Goal: Task Accomplishment & Management: Manage account settings

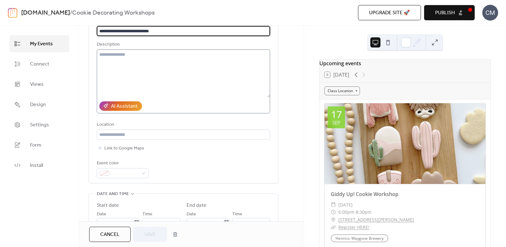
scroll to position [53, 0]
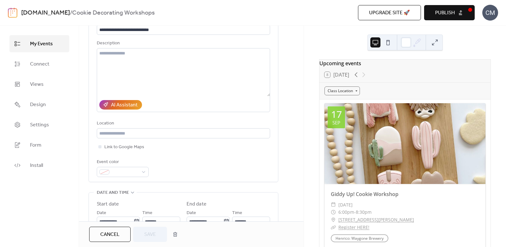
click at [438, 11] on span "Publish" at bounding box center [445, 13] width 20 height 8
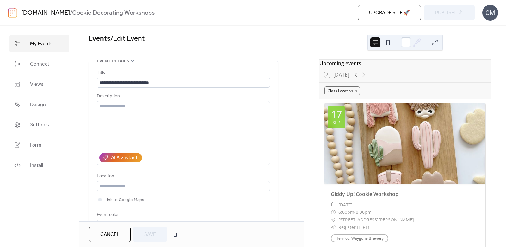
click at [47, 42] on span "My Events" at bounding box center [41, 44] width 23 height 8
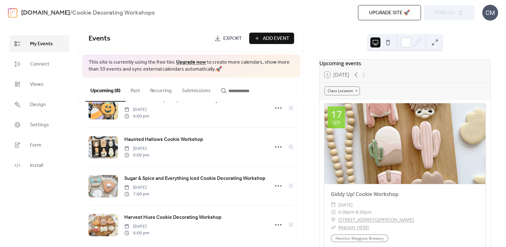
scroll to position [184, 0]
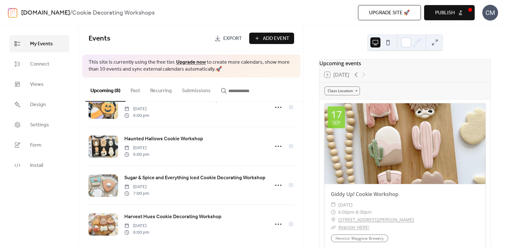
scroll to position [184, 0]
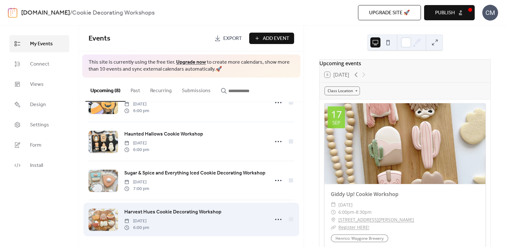
click at [162, 208] on link "Harvest Hues Cookie Decorating Workshop" at bounding box center [172, 212] width 97 height 8
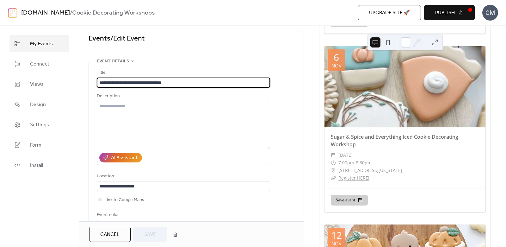
scroll to position [1310, 0]
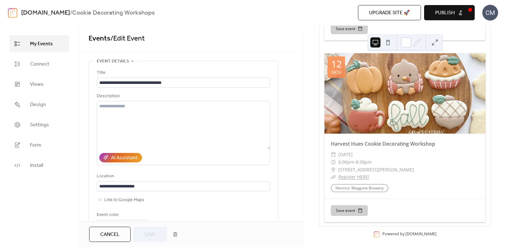
click at [115, 233] on span "Cancel" at bounding box center [109, 235] width 19 height 8
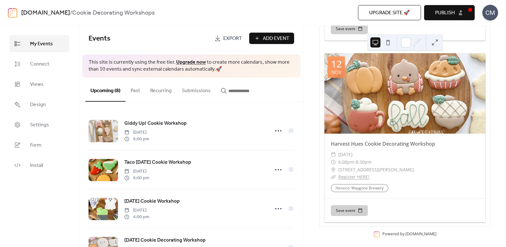
click at [270, 40] on span "Add Event" at bounding box center [276, 39] width 27 height 8
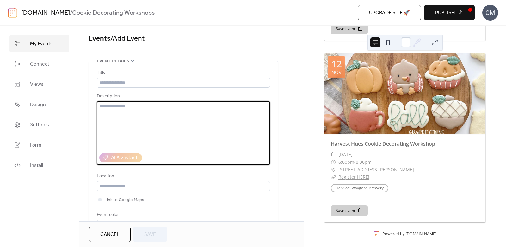
click at [148, 109] on textarea at bounding box center [183, 125] width 173 height 48
paste textarea "**********"
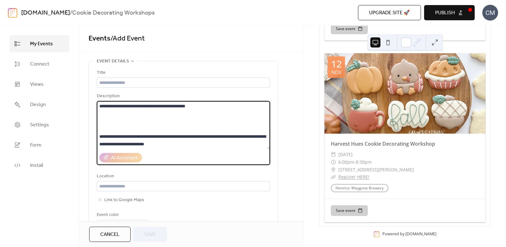
scroll to position [432, 0]
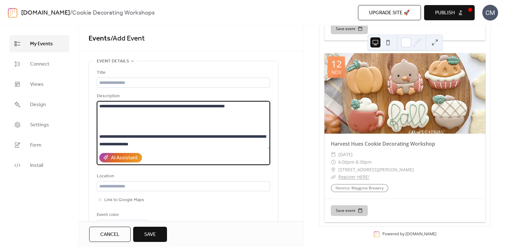
click at [138, 126] on textarea at bounding box center [184, 125] width 174 height 48
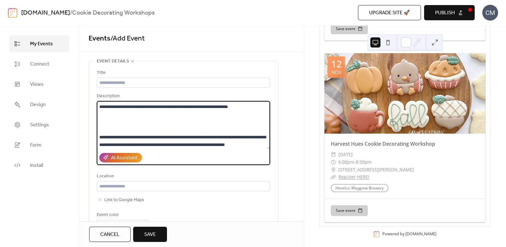
scroll to position [382, 0]
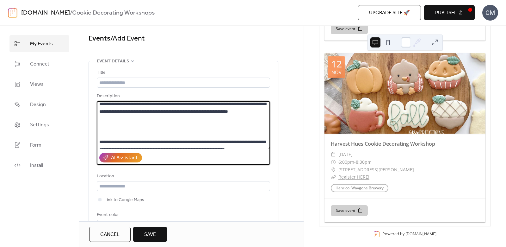
click at [172, 138] on textarea at bounding box center [184, 125] width 174 height 48
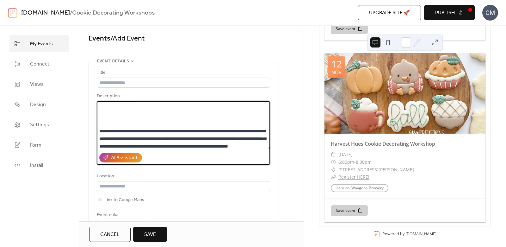
scroll to position [345, 0]
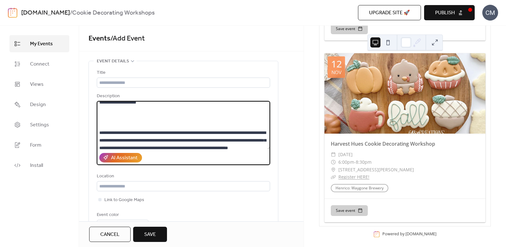
click at [159, 118] on textarea at bounding box center [184, 125] width 174 height 48
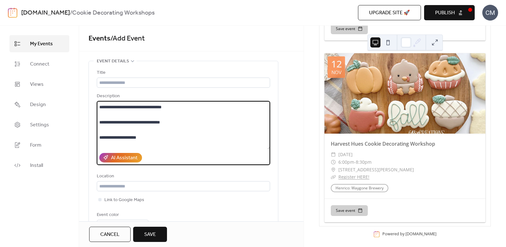
scroll to position [303, 0]
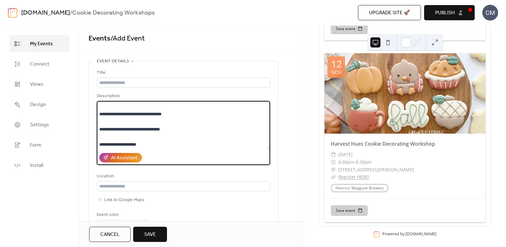
click at [135, 135] on textarea at bounding box center [184, 125] width 174 height 48
click at [119, 120] on textarea at bounding box center [184, 125] width 174 height 48
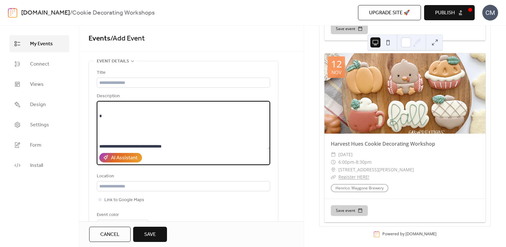
click at [129, 132] on textarea at bounding box center [184, 125] width 174 height 48
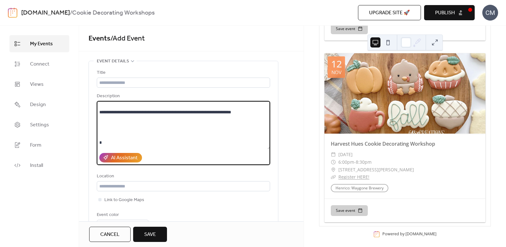
scroll to position [244, 0]
click at [129, 131] on textarea at bounding box center [184, 125] width 174 height 48
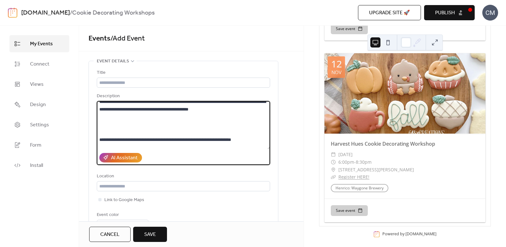
scroll to position [215, 0]
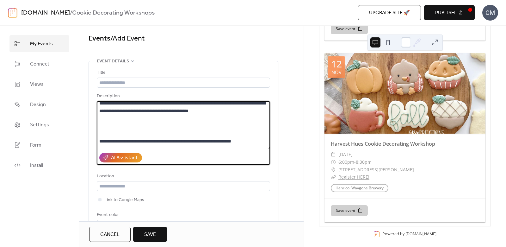
click at [144, 130] on textarea at bounding box center [184, 125] width 174 height 48
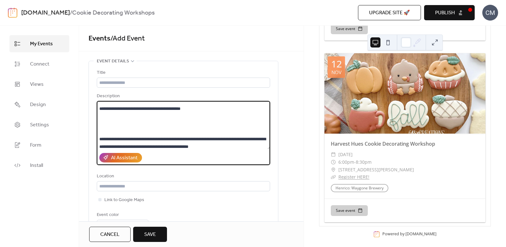
scroll to position [173, 0]
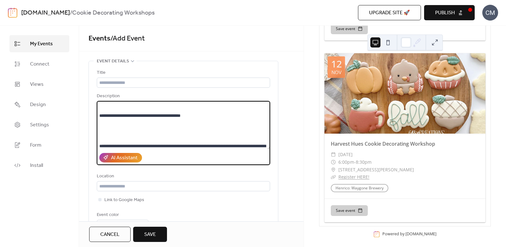
click at [195, 136] on textarea at bounding box center [184, 125] width 174 height 48
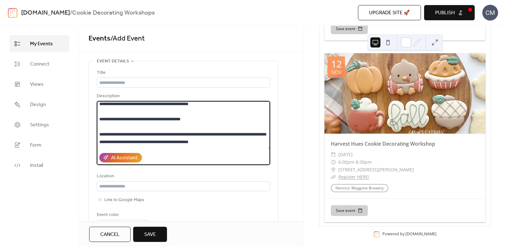
scroll to position [169, 0]
click at [113, 117] on textarea at bounding box center [184, 125] width 174 height 48
drag, startPoint x: 138, startPoint y: 118, endPoint x: 159, endPoint y: 120, distance: 21.3
click at [159, 120] on textarea at bounding box center [184, 125] width 174 height 48
drag, startPoint x: 166, startPoint y: 118, endPoint x: 137, endPoint y: 117, distance: 29.1
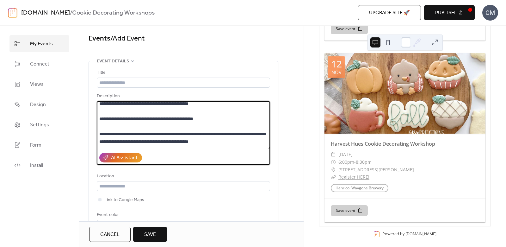
click at [137, 117] on textarea at bounding box center [184, 125] width 174 height 48
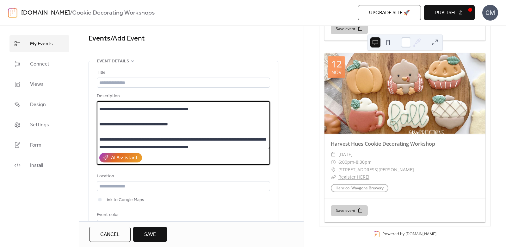
click at [167, 117] on textarea at bounding box center [184, 125] width 174 height 48
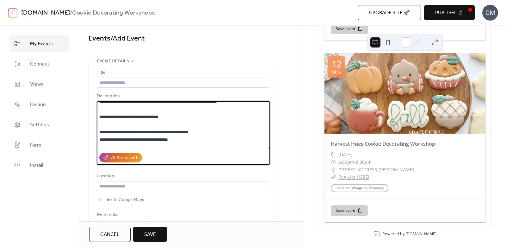
click at [150, 125] on textarea at bounding box center [184, 125] width 174 height 48
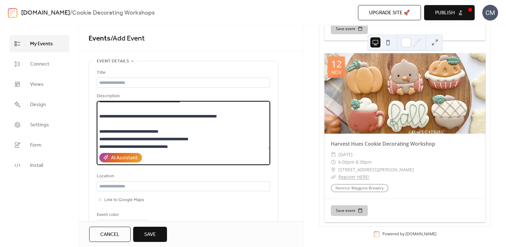
scroll to position [126, 0]
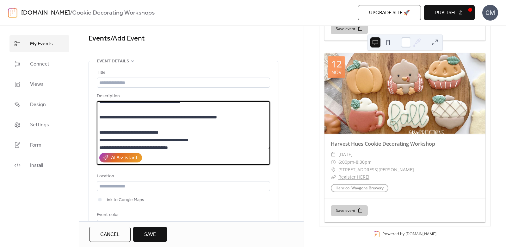
click at [160, 122] on textarea at bounding box center [184, 125] width 174 height 48
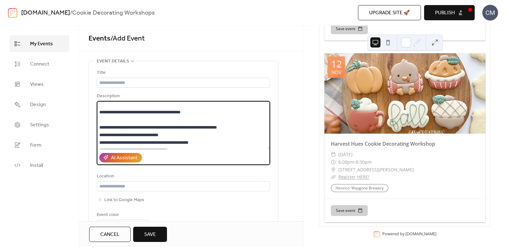
scroll to position [115, 0]
click at [162, 120] on textarea at bounding box center [184, 125] width 174 height 48
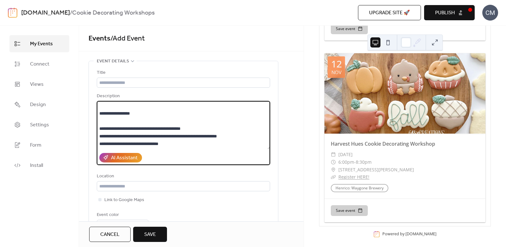
scroll to position [94, 0]
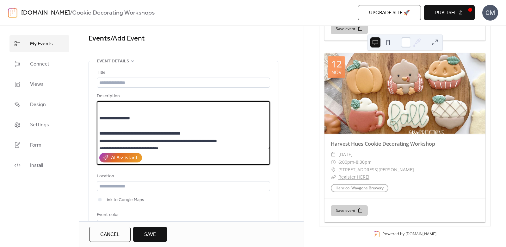
click at [164, 126] on textarea at bounding box center [184, 125] width 174 height 48
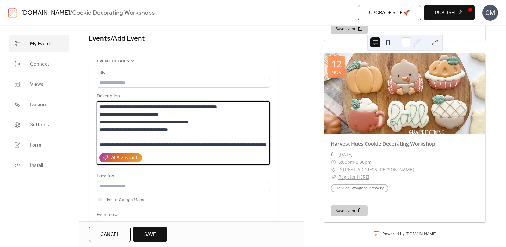
scroll to position [124, 0]
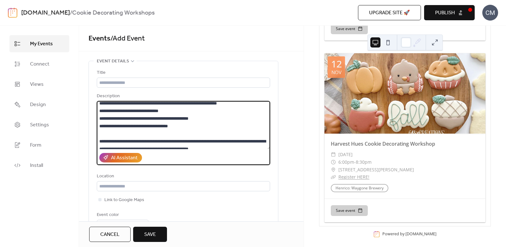
click at [106, 116] on textarea at bounding box center [184, 125] width 174 height 48
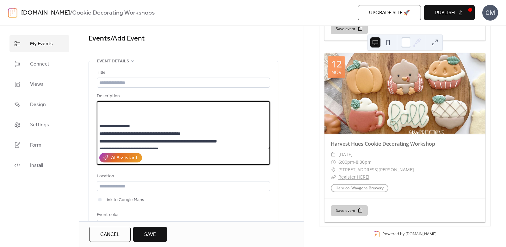
scroll to position [76, 0]
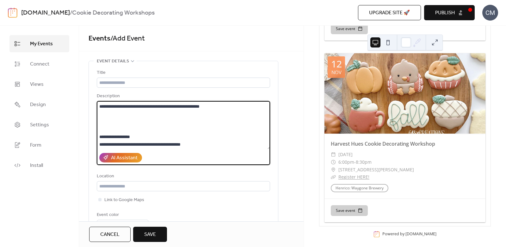
click at [137, 124] on textarea at bounding box center [184, 125] width 174 height 48
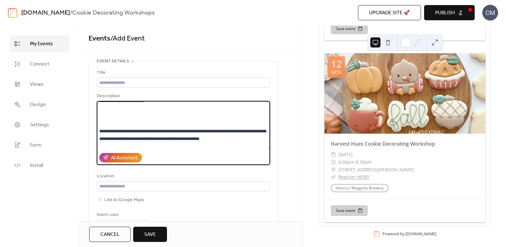
scroll to position [44, 0]
click at [144, 121] on textarea at bounding box center [184, 125] width 174 height 48
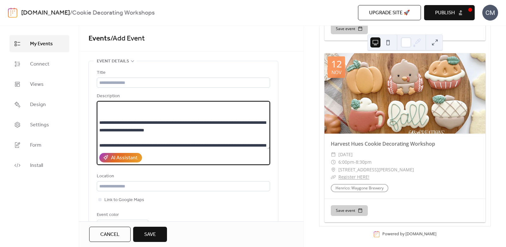
scroll to position [14, 0]
click at [155, 114] on textarea at bounding box center [184, 125] width 174 height 48
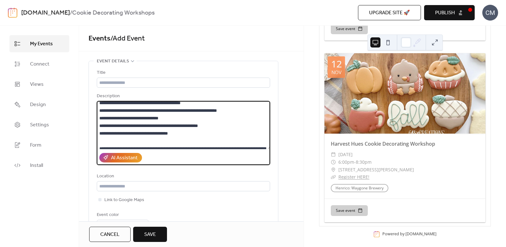
scroll to position [73, 0]
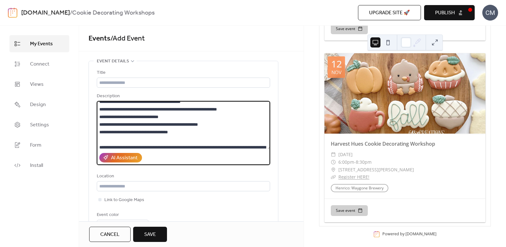
drag, startPoint x: 119, startPoint y: 122, endPoint x: 102, endPoint y: 121, distance: 16.2
click at [102, 121] on textarea at bounding box center [184, 125] width 174 height 48
click at [113, 123] on textarea at bounding box center [184, 125] width 174 height 48
drag, startPoint x: 125, startPoint y: 131, endPoint x: 112, endPoint y: 129, distance: 12.9
click at [112, 129] on textarea at bounding box center [184, 125] width 174 height 48
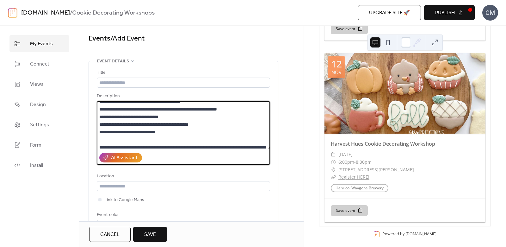
click at [122, 131] on textarea at bounding box center [184, 125] width 174 height 48
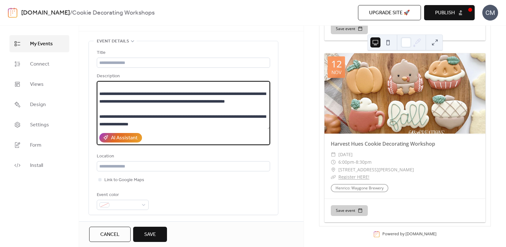
scroll to position [20, 0]
type textarea "**********"
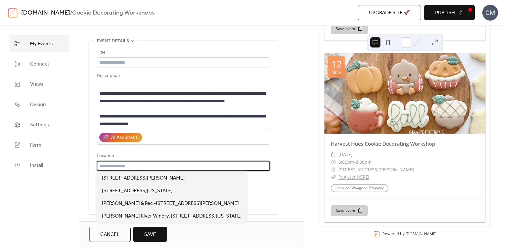
click at [151, 167] on input "text" at bounding box center [183, 166] width 173 height 10
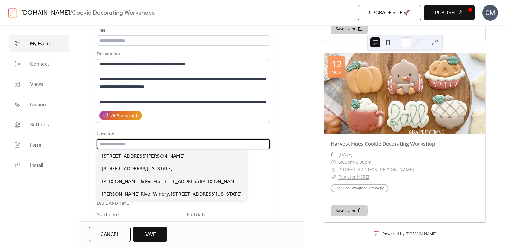
scroll to position [49, 0]
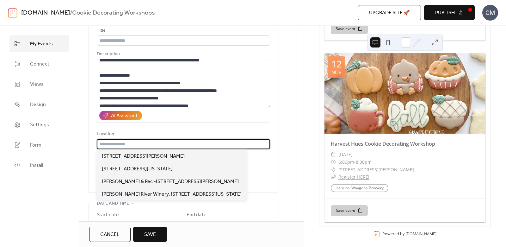
click at [174, 141] on input "text" at bounding box center [183, 144] width 173 height 10
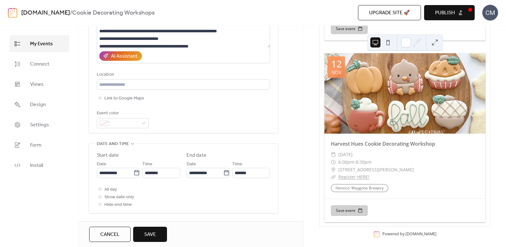
scroll to position [107, 0]
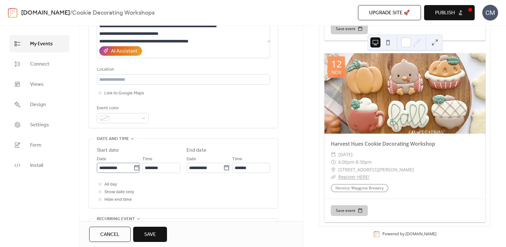
click at [133, 167] on icon at bounding box center [136, 167] width 6 height 6
click at [133, 167] on input "**********" at bounding box center [115, 168] width 37 height 10
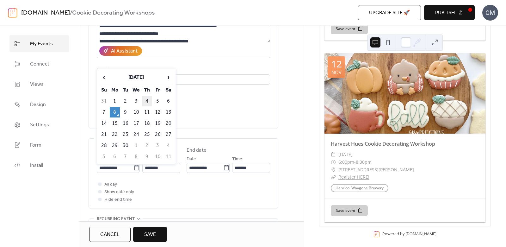
click at [146, 100] on td "4" at bounding box center [147, 101] width 10 height 10
type input "**********"
click at [127, 166] on input "**********" at bounding box center [115, 168] width 37 height 10
click at [166, 77] on span "›" at bounding box center [168, 77] width 9 height 13
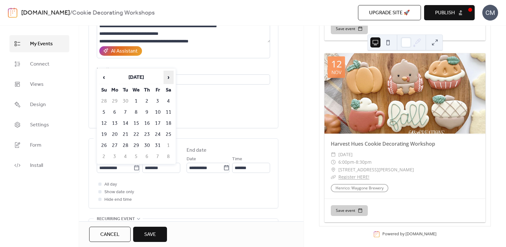
click at [166, 77] on span "›" at bounding box center [168, 77] width 9 height 13
click at [149, 101] on td "4" at bounding box center [147, 101] width 10 height 10
type input "**********"
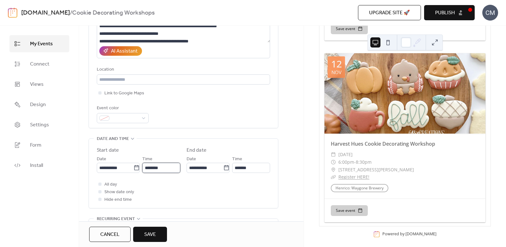
click at [166, 164] on input "********" at bounding box center [161, 168] width 38 height 10
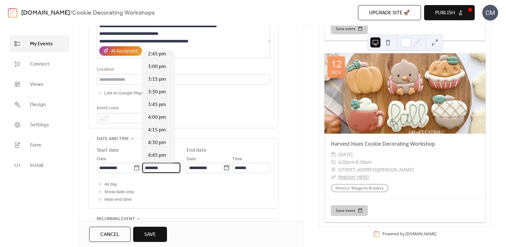
scroll to position [818, 0]
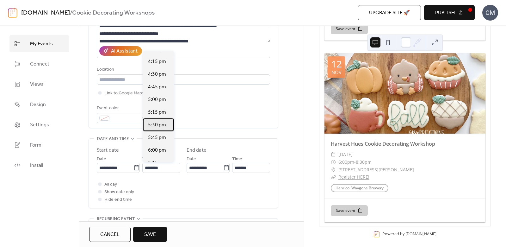
click at [158, 126] on span "5:30 pm" at bounding box center [157, 125] width 18 height 8
type input "*******"
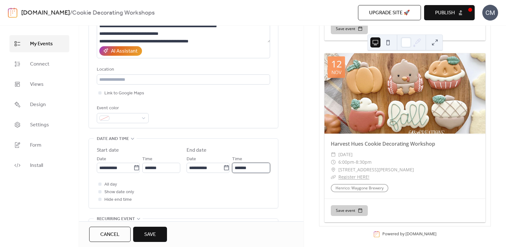
click at [243, 165] on input "*******" at bounding box center [251, 168] width 38 height 10
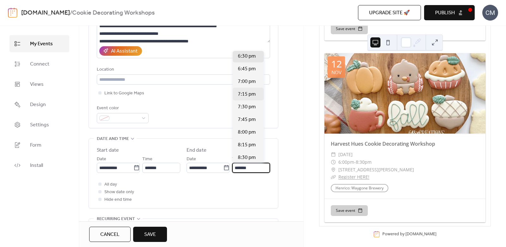
scroll to position [44, 0]
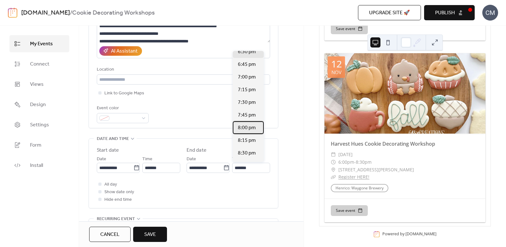
click at [249, 128] on span "8:00 pm" at bounding box center [247, 128] width 18 height 8
type input "*******"
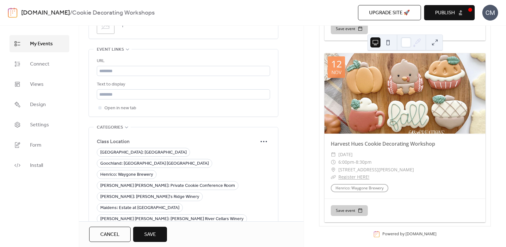
scroll to position [354, 0]
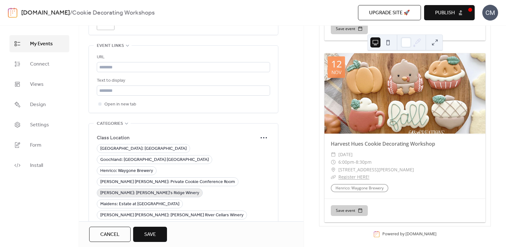
click at [199, 189] on span "[PERSON_NAME]: [PERSON_NAME]'s Ridge Winery" at bounding box center [149, 193] width 99 height 8
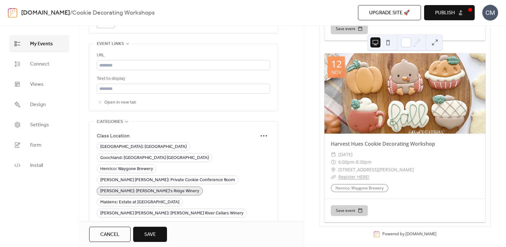
scroll to position [317, 0]
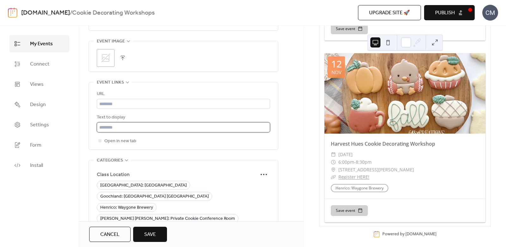
click at [164, 126] on input "text" at bounding box center [183, 127] width 173 height 10
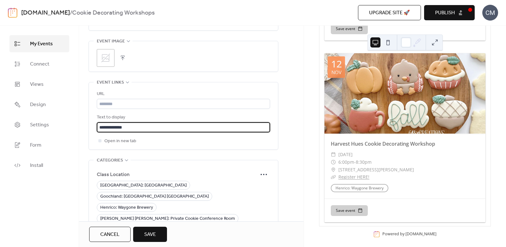
type input "**********"
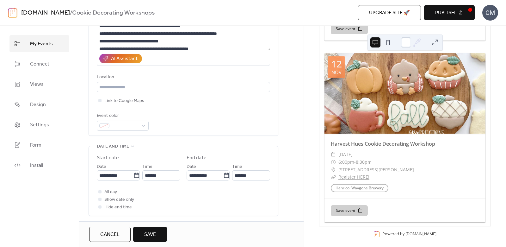
scroll to position [92, 0]
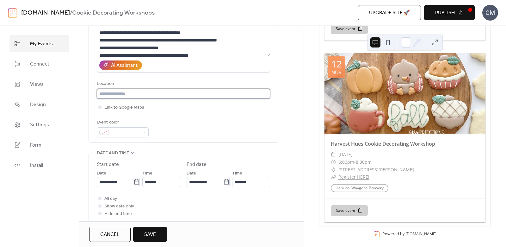
click at [148, 94] on input "text" at bounding box center [183, 94] width 173 height 10
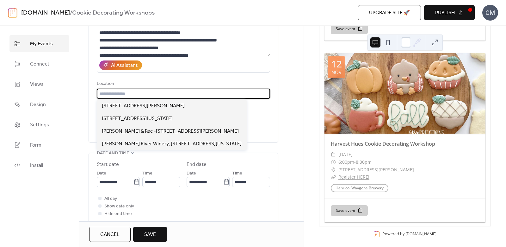
paste input "**********"
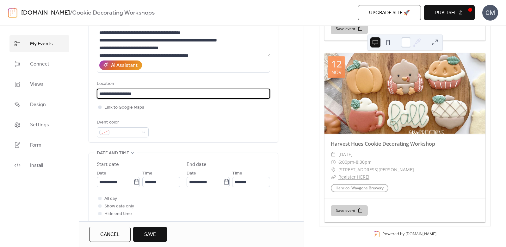
type input "**********"
click at [100, 106] on div at bounding box center [99, 106] width 3 height 3
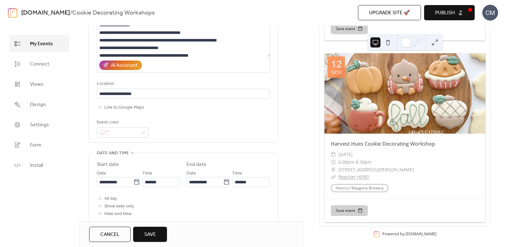
drag, startPoint x: 153, startPoint y: 234, endPoint x: 194, endPoint y: 134, distance: 107.5
click at [194, 134] on div "**********" at bounding box center [191, 136] width 225 height 221
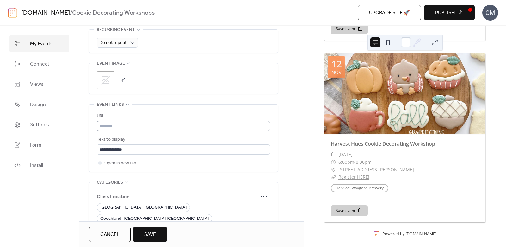
scroll to position [295, 0]
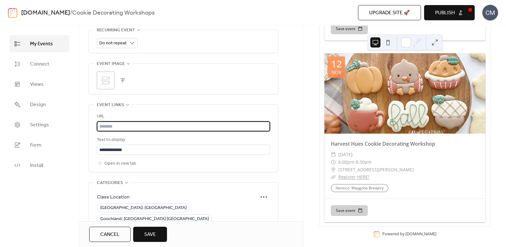
click at [151, 123] on input "text" at bounding box center [183, 126] width 173 height 10
paste input "**********"
type input "**********"
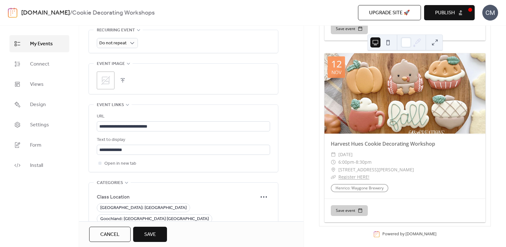
scroll to position [0, 0]
click at [150, 231] on span "Save" at bounding box center [150, 235] width 12 height 8
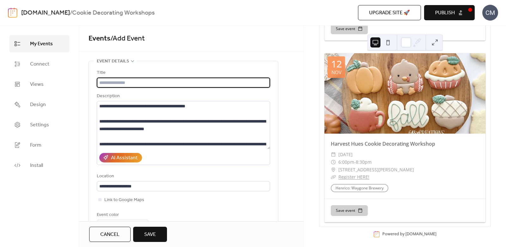
click at [150, 81] on input "text" at bounding box center [183, 82] width 173 height 10
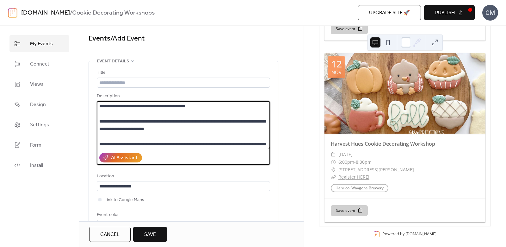
drag, startPoint x: 109, startPoint y: 105, endPoint x: 193, endPoint y: 106, distance: 84.1
click at [193, 106] on textarea at bounding box center [184, 125] width 174 height 48
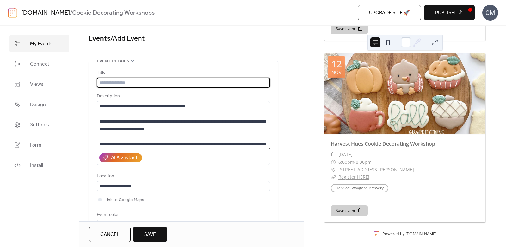
click at [119, 80] on input "text" at bounding box center [183, 82] width 173 height 10
type input "**********"
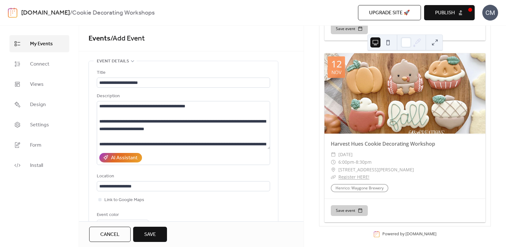
click at [151, 232] on span "Save" at bounding box center [150, 235] width 12 height 8
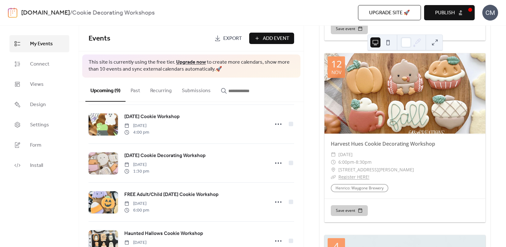
scroll to position [223, 0]
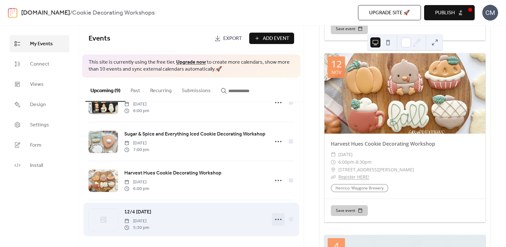
click at [278, 218] on circle at bounding box center [278, 218] width 1 height 1
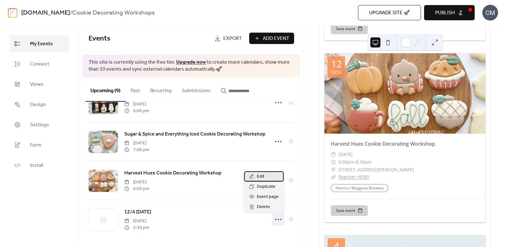
click at [268, 177] on div "Edit" at bounding box center [264, 176] width 40 height 10
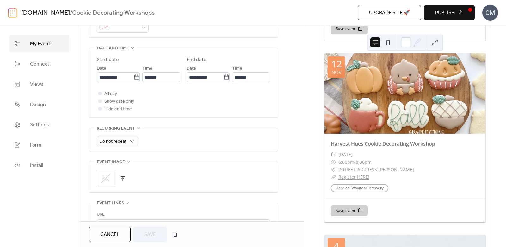
scroll to position [198, 0]
click at [123, 175] on button "button" at bounding box center [122, 177] width 9 height 9
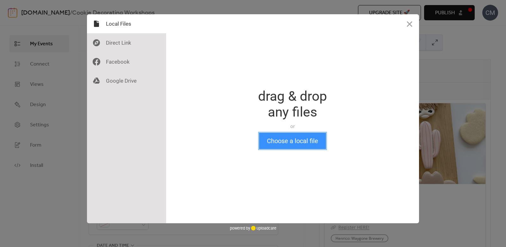
click at [297, 146] on button "Choose a local file" at bounding box center [292, 140] width 67 height 16
click at [304, 145] on button "Choose a local file" at bounding box center [292, 140] width 67 height 16
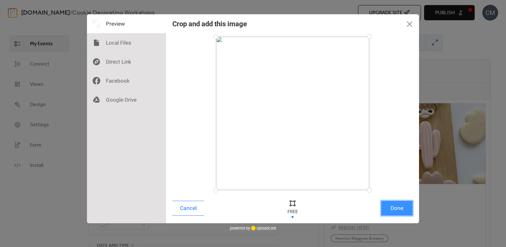
click at [393, 208] on button "Done" at bounding box center [397, 207] width 32 height 15
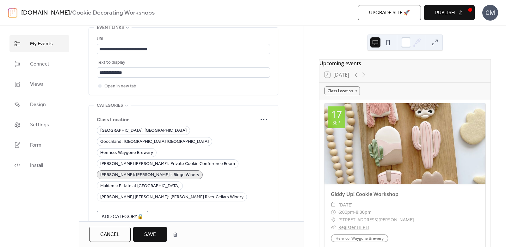
scroll to position [395, 0]
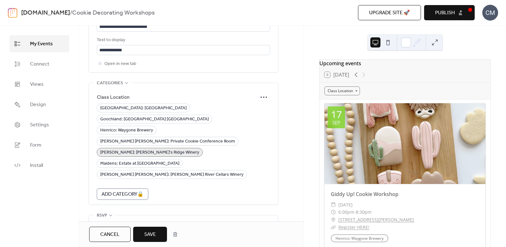
click at [155, 231] on span "Save" at bounding box center [150, 235] width 12 height 8
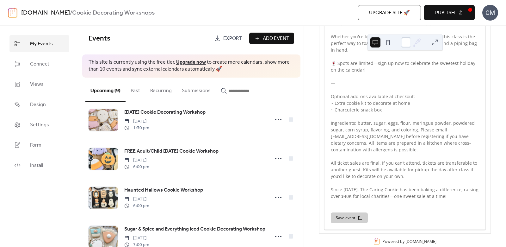
scroll to position [223, 0]
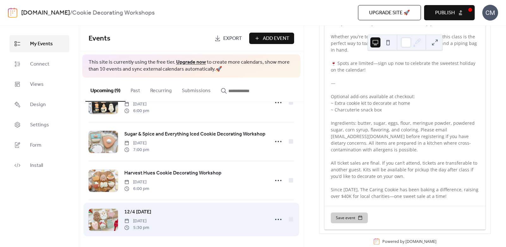
click at [151, 210] on span "12/4 National Cookie Day" at bounding box center [137, 212] width 27 height 8
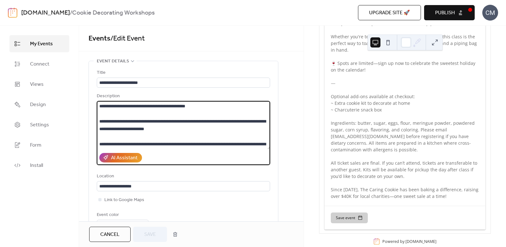
click at [216, 143] on textarea at bounding box center [184, 125] width 174 height 48
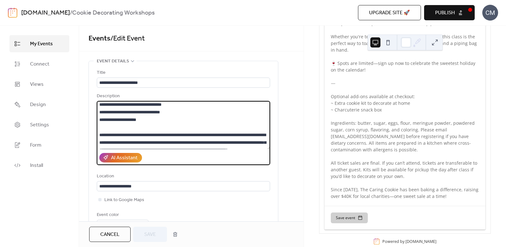
scroll to position [228, 0]
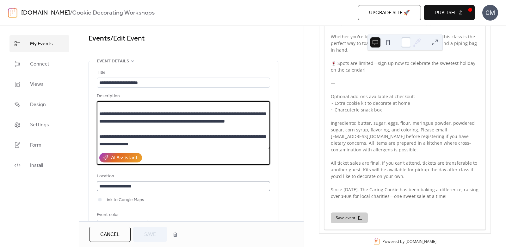
drag, startPoint x: 99, startPoint y: 104, endPoint x: 204, endPoint y: 181, distance: 131.2
click at [204, 181] on div "**********" at bounding box center [183, 149] width 173 height 161
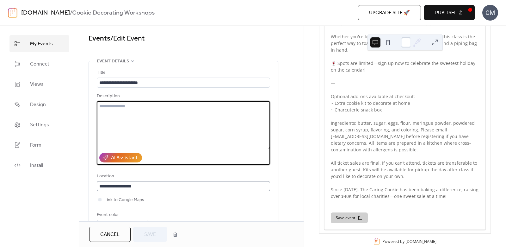
scroll to position [0, 0]
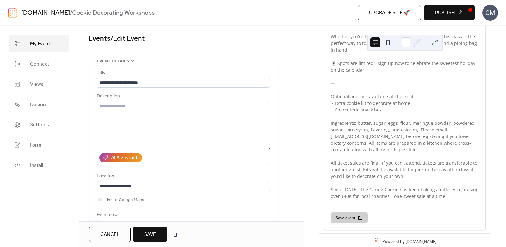
click at [151, 233] on span "Save" at bounding box center [150, 235] width 12 height 8
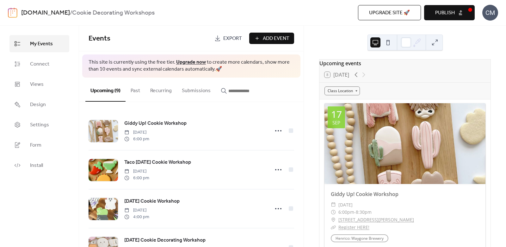
click at [454, 9] on span "Publish" at bounding box center [445, 13] width 20 height 8
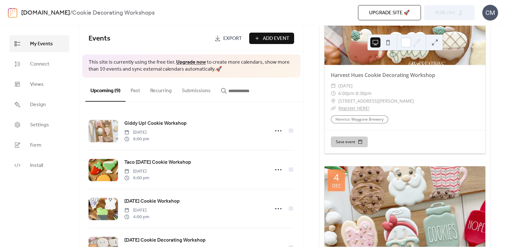
scroll to position [1491, 0]
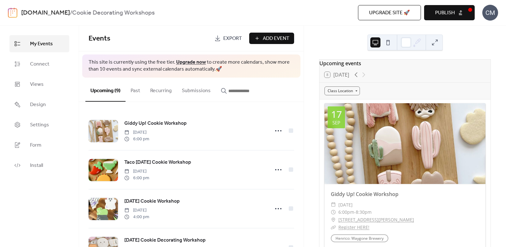
click at [446, 9] on span "Publish" at bounding box center [445, 13] width 20 height 8
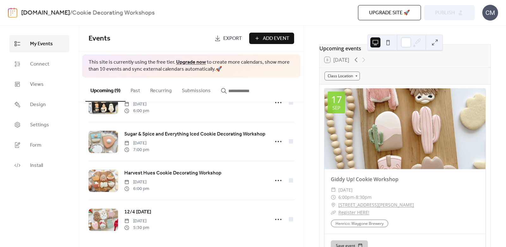
scroll to position [222, 0]
click at [189, 62] on link "Upgrade now" at bounding box center [191, 62] width 30 height 10
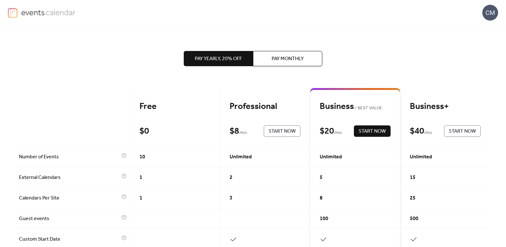
click at [280, 55] on span "Pay Monthly" at bounding box center [288, 59] width 32 height 8
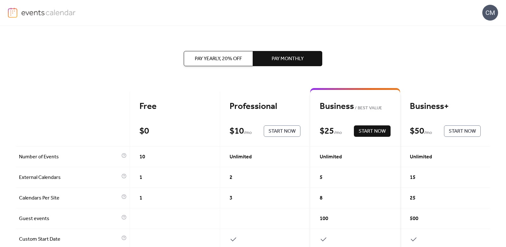
click at [218, 57] on span "Pay Yearly, 20% off" at bounding box center [218, 59] width 47 height 8
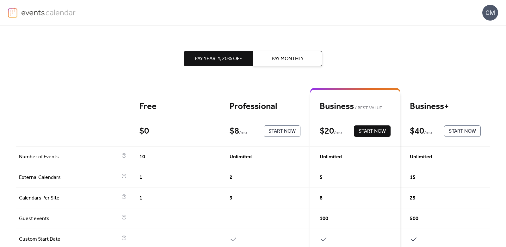
click at [52, 10] on img at bounding box center [48, 12] width 55 height 9
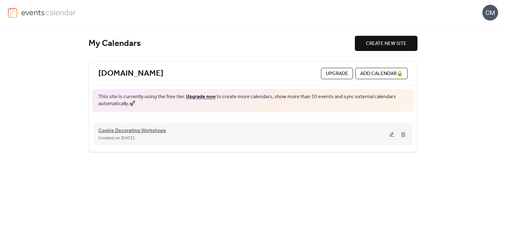
click at [139, 130] on span "Cookie Decorating Workshops" at bounding box center [132, 131] width 68 height 8
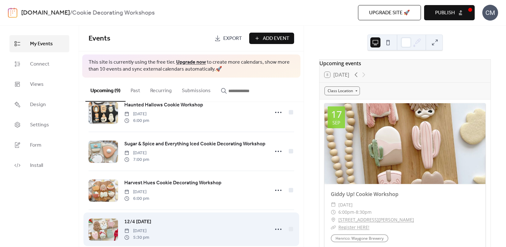
scroll to position [223, 0]
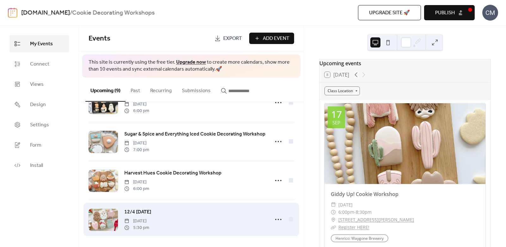
click at [151, 210] on span "12/4 National Cookie Day" at bounding box center [137, 212] width 27 height 8
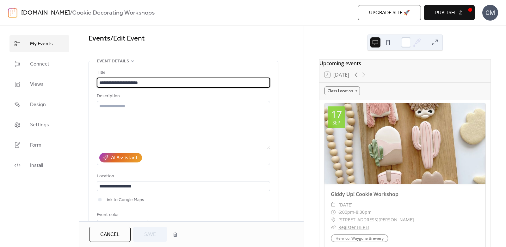
drag, startPoint x: 110, startPoint y: 81, endPoint x: 92, endPoint y: 81, distance: 18.0
click at [92, 81] on div "**********" at bounding box center [183, 147] width 189 height 173
click at [149, 82] on input "**********" at bounding box center [183, 82] width 173 height 10
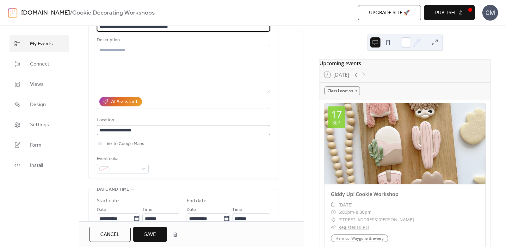
scroll to position [57, 0]
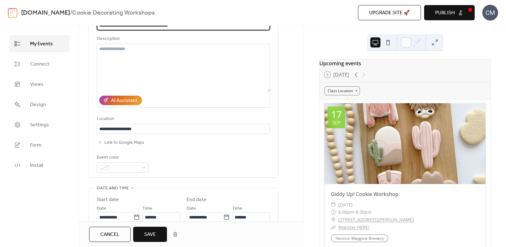
type input "**********"
click at [151, 234] on span "Save" at bounding box center [150, 235] width 12 height 8
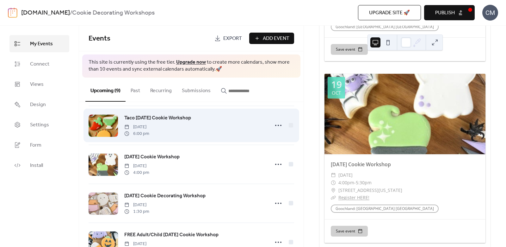
scroll to position [47, 0]
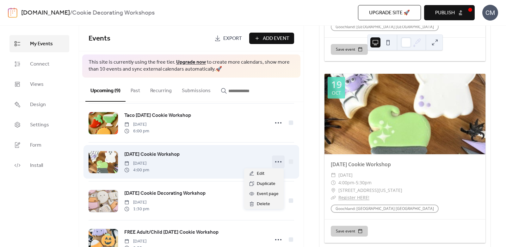
click at [276, 158] on icon at bounding box center [278, 162] width 10 height 10
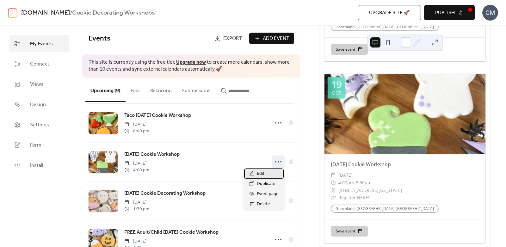
click at [262, 173] on span "Edit" at bounding box center [261, 174] width 8 height 8
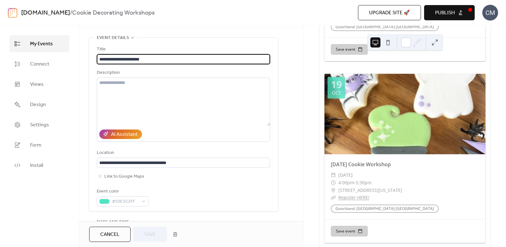
scroll to position [30, 0]
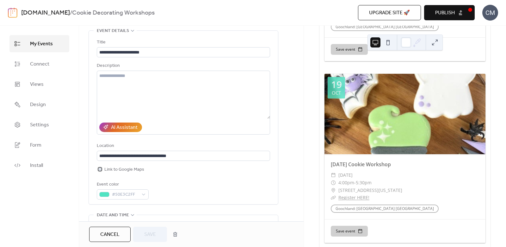
click at [100, 168] on div at bounding box center [99, 168] width 3 height 3
click at [155, 232] on span "Save" at bounding box center [150, 235] width 12 height 8
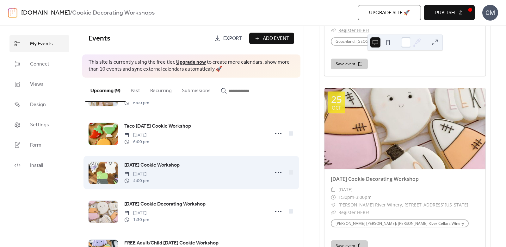
scroll to position [36, 0]
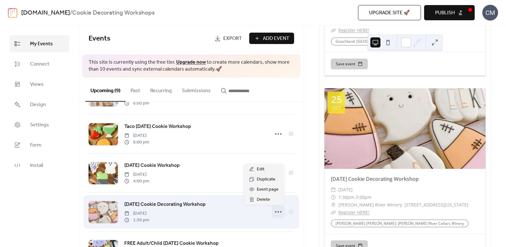
click at [275, 209] on icon at bounding box center [278, 211] width 10 height 10
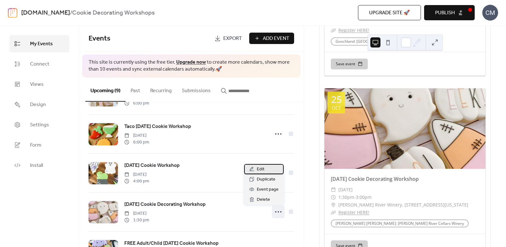
click at [266, 170] on div "Edit" at bounding box center [264, 169] width 40 height 10
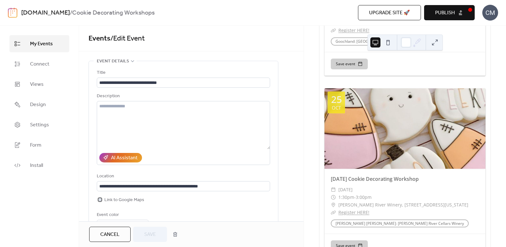
click at [101, 198] on div at bounding box center [100, 199] width 6 height 6
click at [154, 234] on span "Save" at bounding box center [150, 235] width 12 height 8
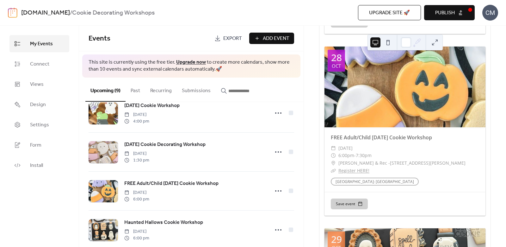
scroll to position [98, 0]
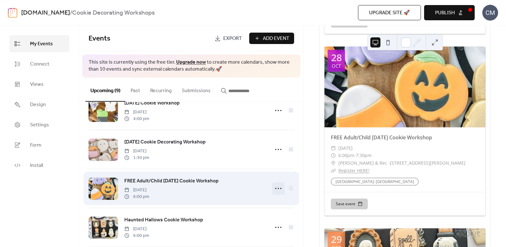
click at [278, 188] on circle at bounding box center [278, 188] width 1 height 1
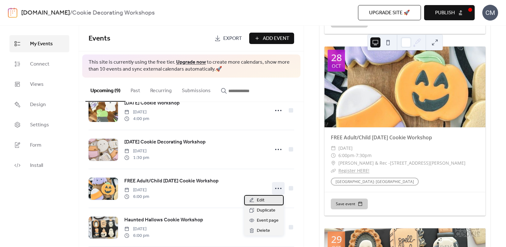
click at [265, 199] on div "Edit" at bounding box center [264, 200] width 40 height 10
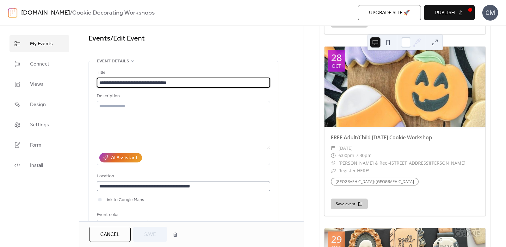
scroll to position [0, 0]
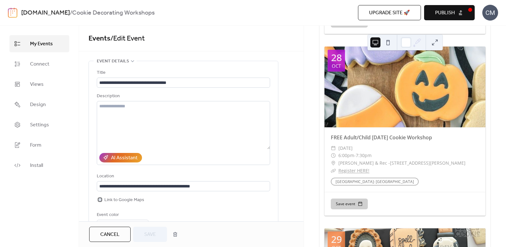
click at [99, 198] on div at bounding box center [99, 199] width 3 height 3
click at [151, 233] on span "Save" at bounding box center [150, 235] width 12 height 8
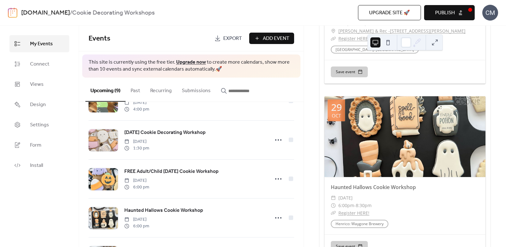
scroll to position [918, 0]
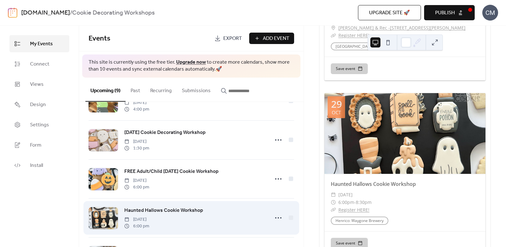
click at [197, 209] on span "Haunted Hallows Cookie Workshop" at bounding box center [163, 210] width 79 height 8
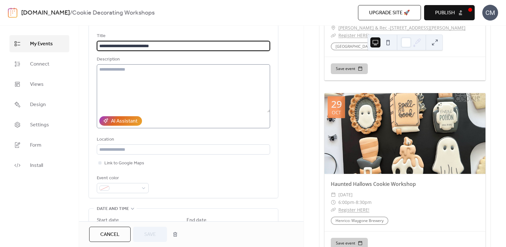
scroll to position [40, 0]
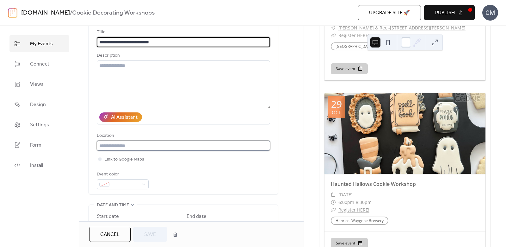
click at [204, 146] on input "text" at bounding box center [183, 145] width 173 height 10
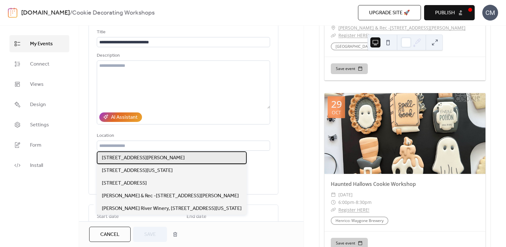
click at [187, 157] on div "[STREET_ADDRESS][PERSON_NAME]" at bounding box center [172, 157] width 150 height 13
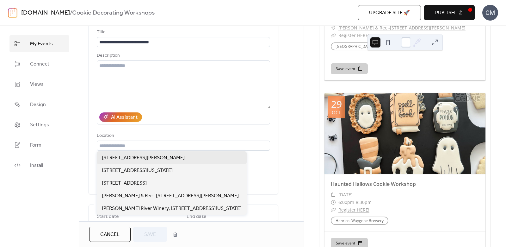
type input "**********"
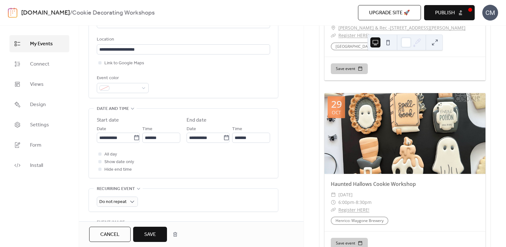
scroll to position [103, 0]
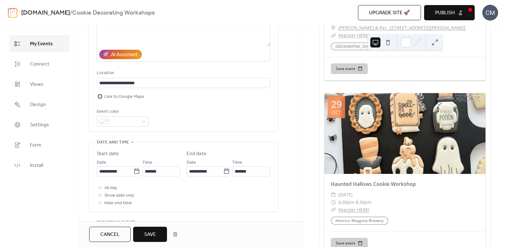
click at [101, 95] on div at bounding box center [99, 96] width 3 height 3
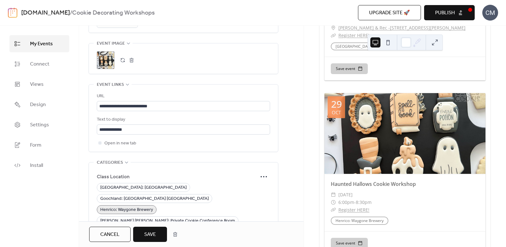
scroll to position [334, 0]
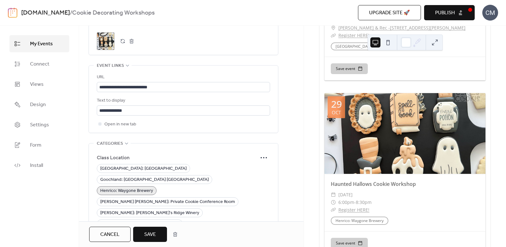
click at [153, 234] on span "Save" at bounding box center [150, 235] width 12 height 8
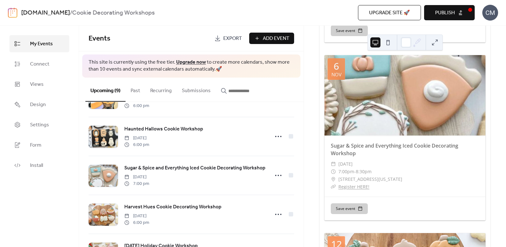
scroll to position [190, 0]
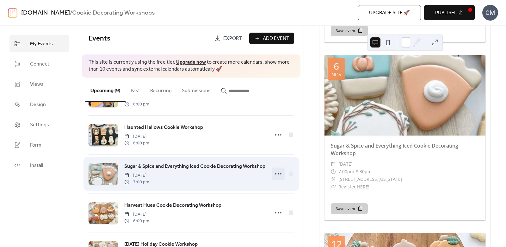
click at [275, 171] on icon at bounding box center [278, 174] width 10 height 10
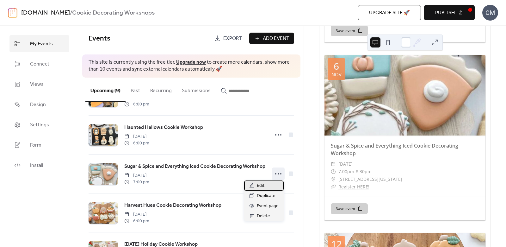
click at [262, 186] on span "Edit" at bounding box center [261, 186] width 8 height 8
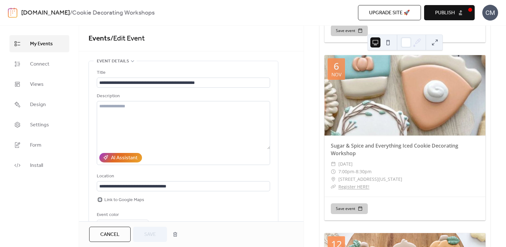
click at [99, 199] on div at bounding box center [99, 199] width 3 height 3
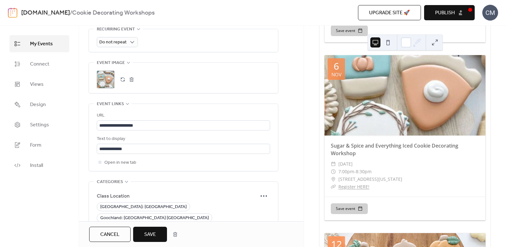
scroll to position [298, 0]
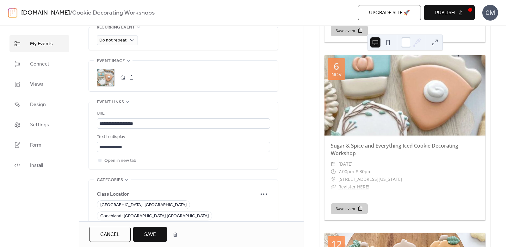
click at [150, 231] on span "Save" at bounding box center [150, 235] width 12 height 8
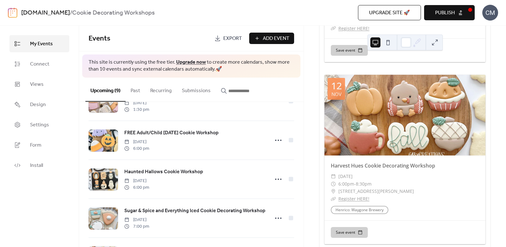
scroll to position [206, 0]
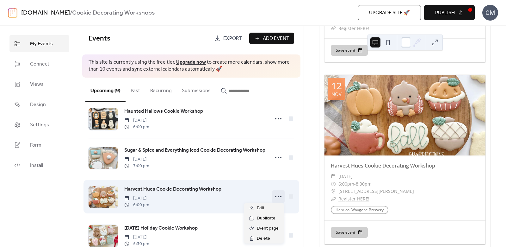
click at [275, 195] on icon at bounding box center [278, 196] width 10 height 10
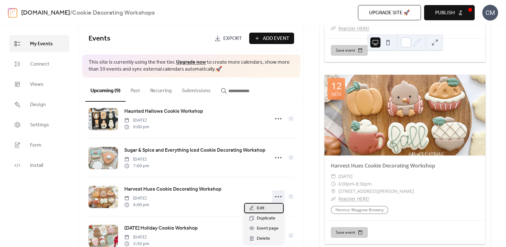
click at [265, 208] on div "Edit" at bounding box center [264, 208] width 40 height 10
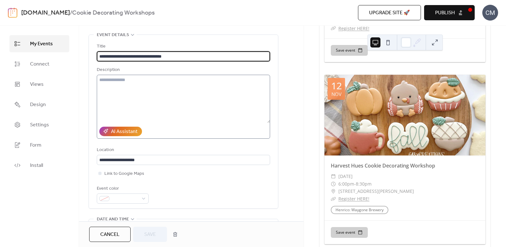
scroll to position [33, 0]
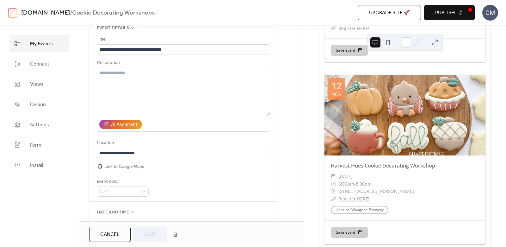
click at [100, 165] on div at bounding box center [99, 165] width 3 height 3
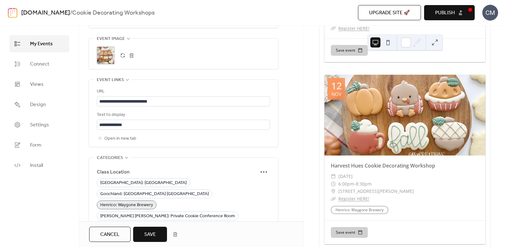
scroll to position [320, 0]
click at [156, 233] on span "Save" at bounding box center [150, 235] width 12 height 8
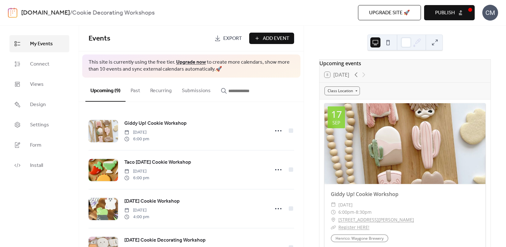
click at [456, 14] on button "Publish" at bounding box center [449, 12] width 51 height 15
click at [357, 77] on icon at bounding box center [356, 74] width 3 height 5
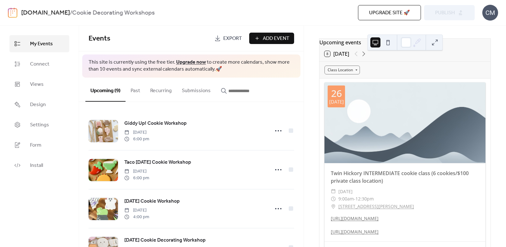
scroll to position [20, 0]
click at [365, 58] on icon at bounding box center [364, 55] width 8 height 8
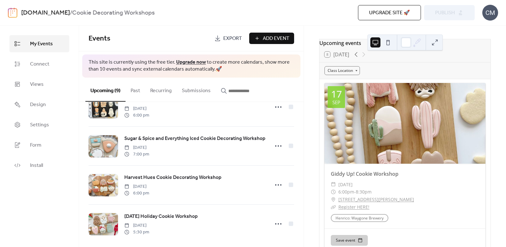
scroll to position [223, 0]
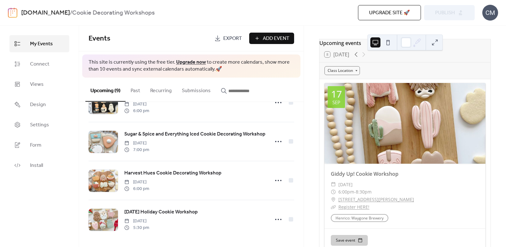
click at [269, 37] on span "Add Event" at bounding box center [276, 39] width 27 height 8
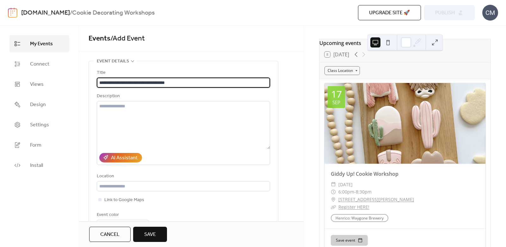
drag, startPoint x: 109, startPoint y: 81, endPoint x: 88, endPoint y: 81, distance: 21.2
click at [89, 81] on div "**********" at bounding box center [184, 148] width 190 height 174
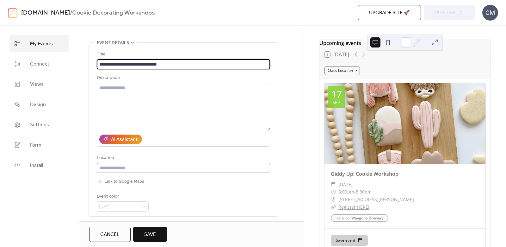
type input "**********"
click at [139, 166] on input "text" at bounding box center [183, 168] width 173 height 10
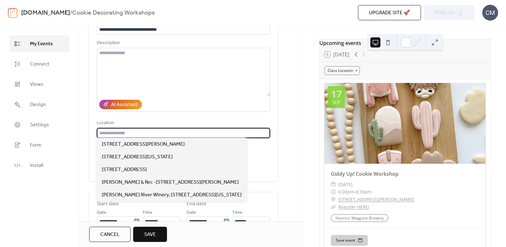
scroll to position [56, 0]
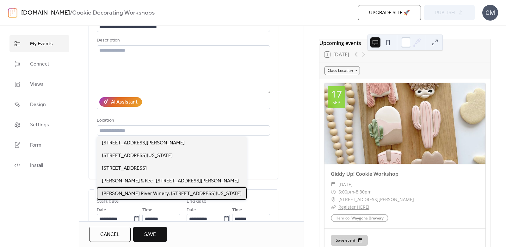
click at [134, 191] on span "[PERSON_NAME] River Winery, [STREET_ADDRESS][US_STATE]" at bounding box center [172, 194] width 140 height 8
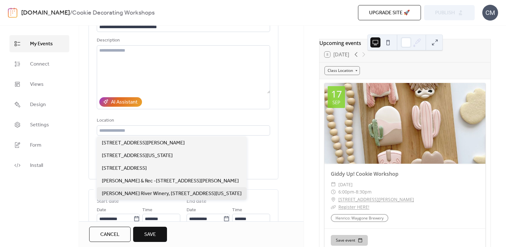
type input "**********"
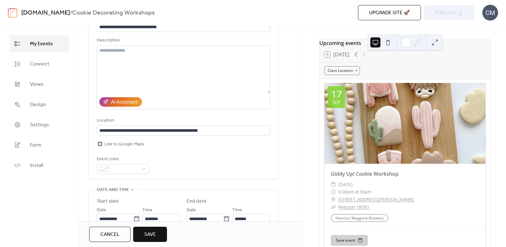
click at [99, 142] on div at bounding box center [99, 143] width 3 height 3
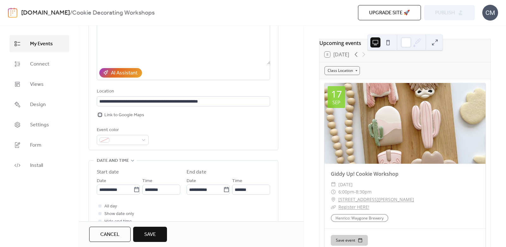
scroll to position [96, 0]
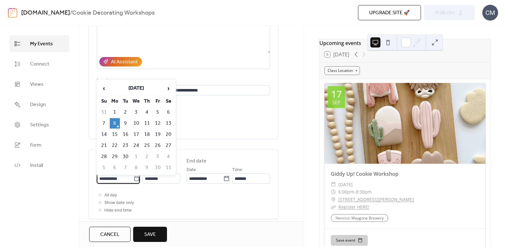
click at [124, 175] on input "**********" at bounding box center [115, 178] width 37 height 10
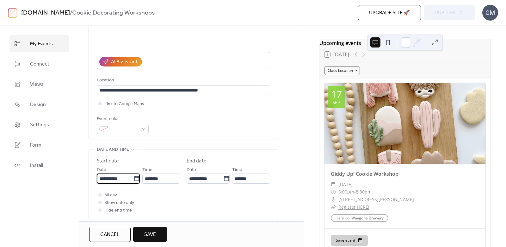
click at [124, 175] on input "**********" at bounding box center [115, 178] width 37 height 10
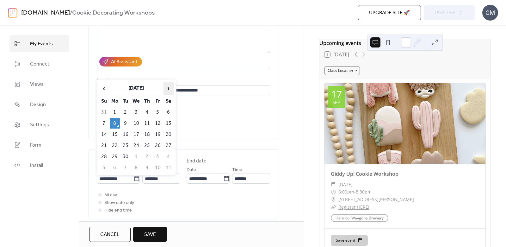
click at [169, 87] on span "›" at bounding box center [168, 88] width 9 height 13
click at [169, 110] on td "6" at bounding box center [168, 112] width 10 height 10
type input "**********"
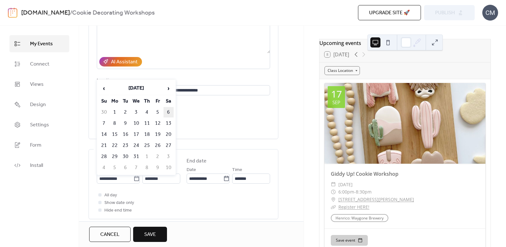
type input "**********"
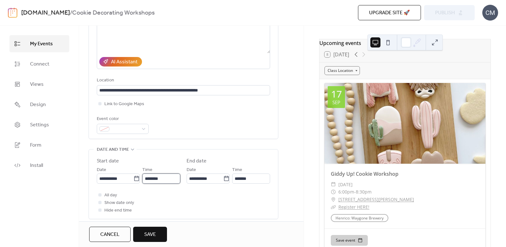
click at [152, 178] on input "********" at bounding box center [161, 178] width 38 height 10
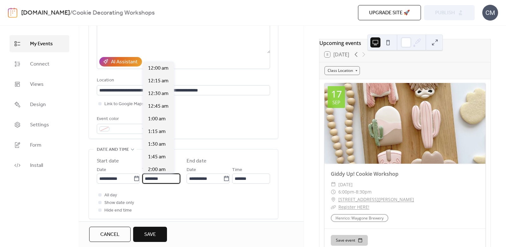
scroll to position [607, 0]
click at [158, 141] on span "1:30 pm" at bounding box center [157, 145] width 18 height 8
type input "*******"
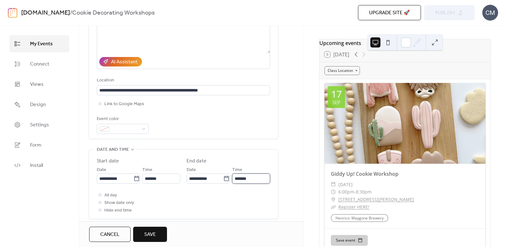
click at [246, 176] on input "*******" at bounding box center [251, 178] width 38 height 10
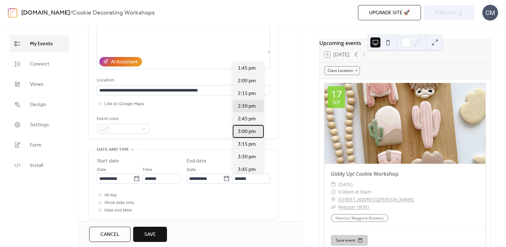
click at [249, 134] on span "3:00 pm" at bounding box center [247, 132] width 18 height 8
type input "*******"
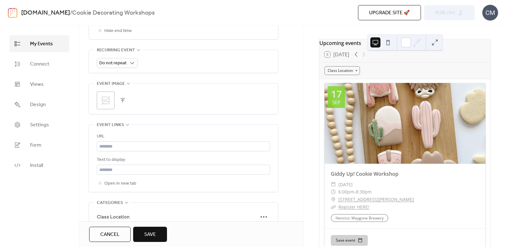
scroll to position [276, 0]
click at [158, 168] on input "text" at bounding box center [183, 168] width 173 height 10
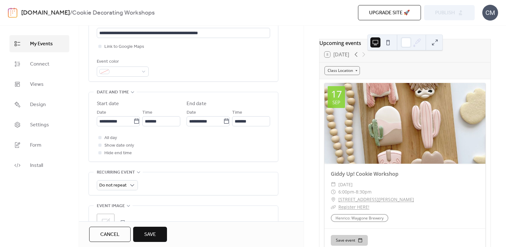
scroll to position [395, 0]
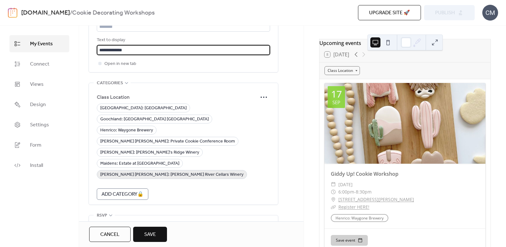
type input "**********"
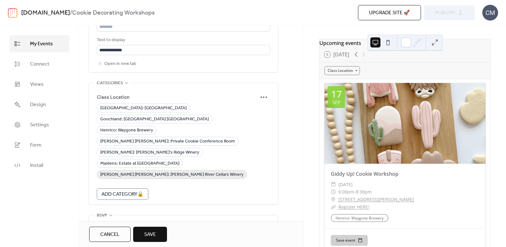
click at [182, 171] on span "[PERSON_NAME] [PERSON_NAME]: [PERSON_NAME] River Cellars Winery" at bounding box center [171, 175] width 143 height 8
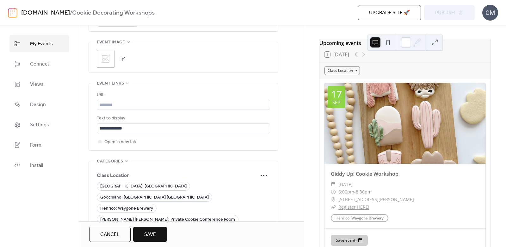
scroll to position [258, 0]
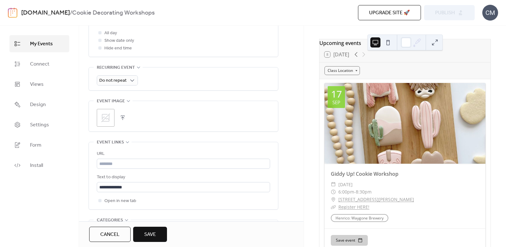
click at [107, 116] on icon at bounding box center [106, 118] width 10 height 10
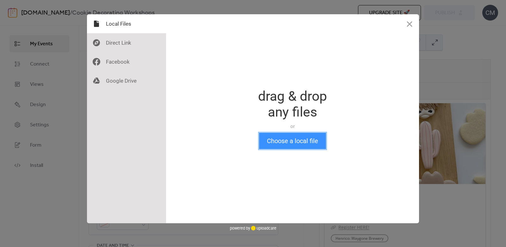
click at [292, 138] on button "Choose a local file" at bounding box center [292, 140] width 67 height 16
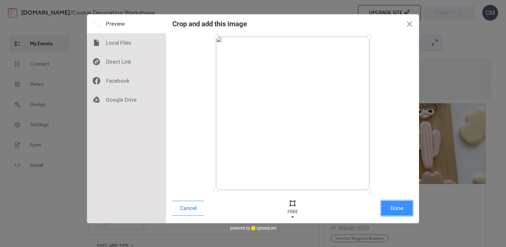
click at [397, 207] on button "Done" at bounding box center [397, 207] width 32 height 15
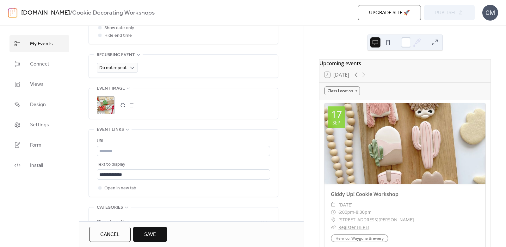
scroll to position [272, 0]
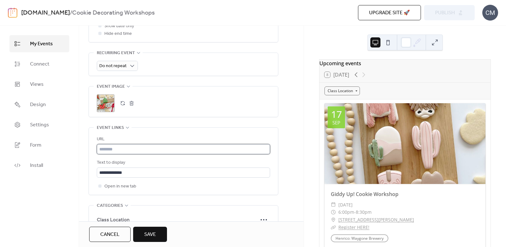
click at [170, 147] on input "text" at bounding box center [183, 149] width 173 height 10
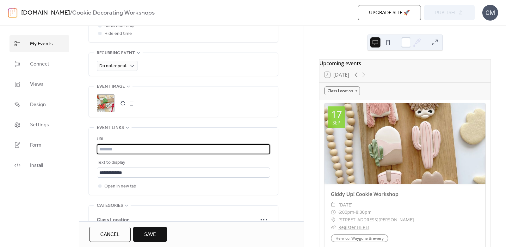
paste input "**********"
type input "**********"
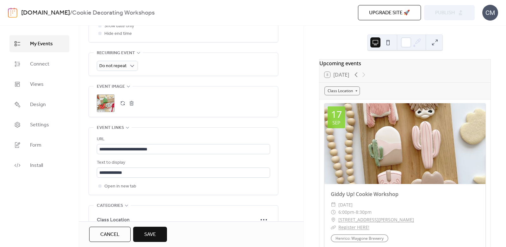
scroll to position [0, 0]
click at [158, 231] on button "Save" at bounding box center [150, 233] width 34 height 15
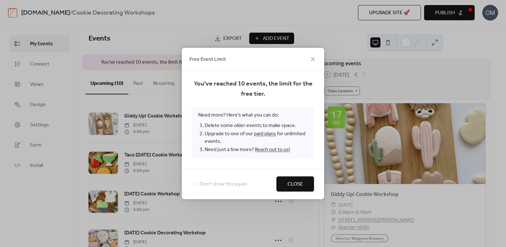
click at [291, 185] on span "Close" at bounding box center [294, 184] width 15 height 8
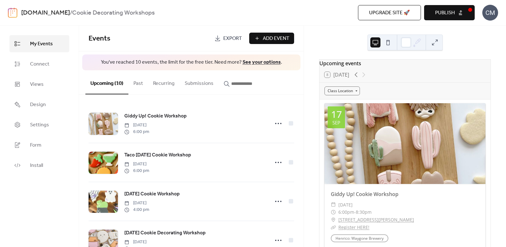
click at [137, 85] on button "Past" at bounding box center [138, 81] width 20 height 23
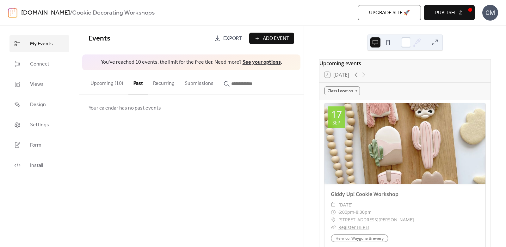
click at [167, 82] on button "Recurring" at bounding box center [164, 81] width 32 height 23
click at [188, 84] on button "Submissions" at bounding box center [199, 81] width 39 height 23
click at [102, 82] on button "Upcoming (10)" at bounding box center [106, 81] width 43 height 23
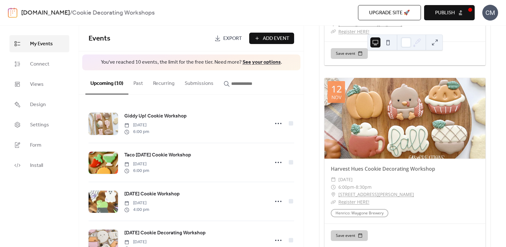
scroll to position [1498, 0]
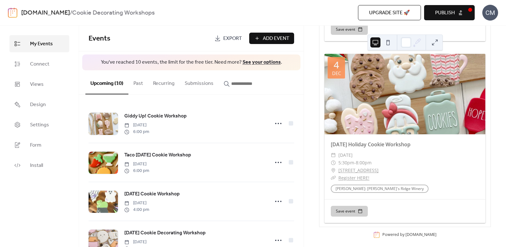
click at [441, 12] on span "Publish" at bounding box center [445, 13] width 20 height 8
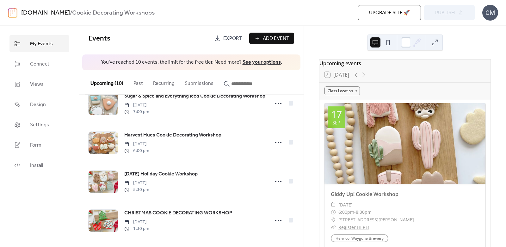
scroll to position [255, 0]
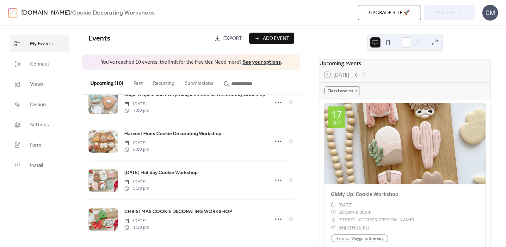
click at [140, 83] on button "Past" at bounding box center [138, 81] width 20 height 23
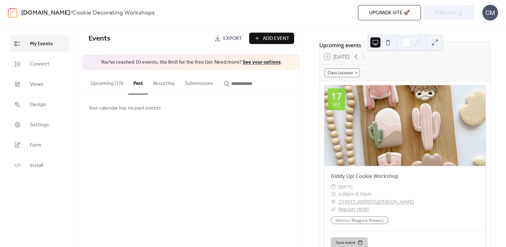
scroll to position [20, 0]
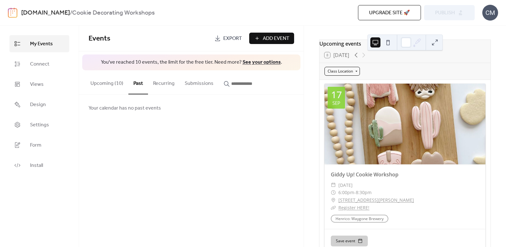
click at [355, 74] on div "Class Location" at bounding box center [341, 71] width 35 height 9
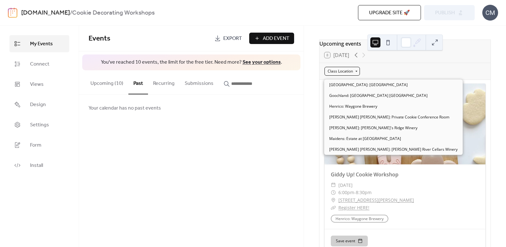
click at [355, 74] on div "Class Location" at bounding box center [341, 71] width 35 height 9
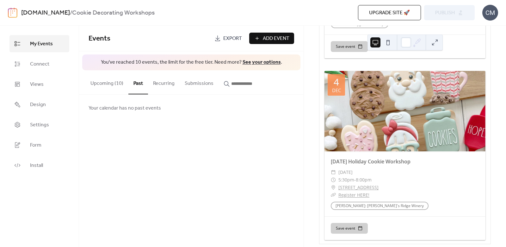
scroll to position [1498, 0]
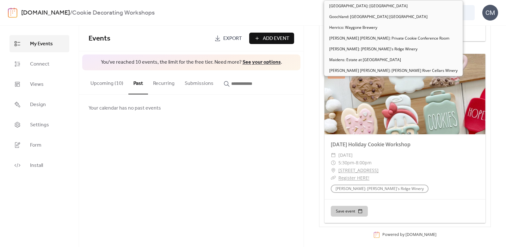
click at [116, 84] on button "Upcoming (10)" at bounding box center [106, 81] width 43 height 23
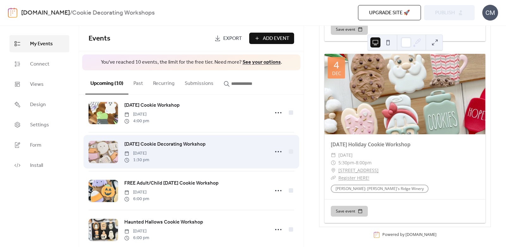
scroll to position [67, 0]
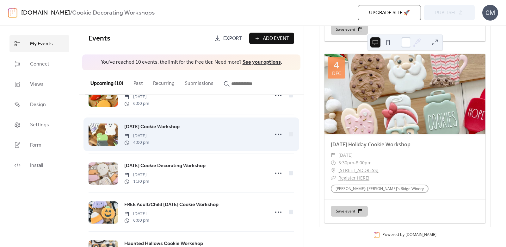
click at [159, 129] on span "[DATE] Cookie Workshop" at bounding box center [151, 127] width 55 height 8
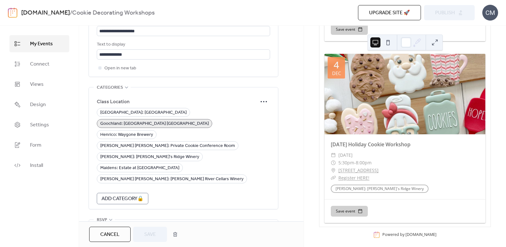
scroll to position [395, 0]
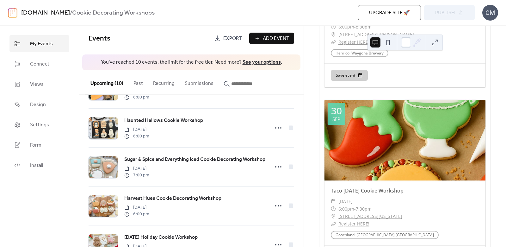
scroll to position [175, 0]
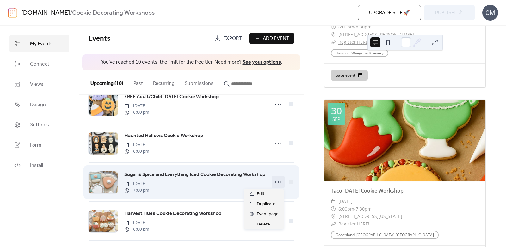
click at [278, 181] on circle at bounding box center [278, 181] width 1 height 1
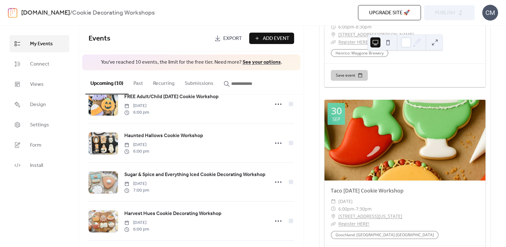
click at [268, 62] on link "See your options" at bounding box center [262, 62] width 38 height 10
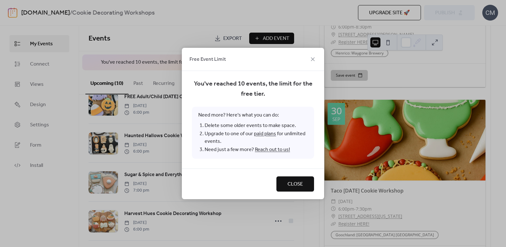
click at [265, 148] on link "Reach out to us!" at bounding box center [272, 150] width 35 height 10
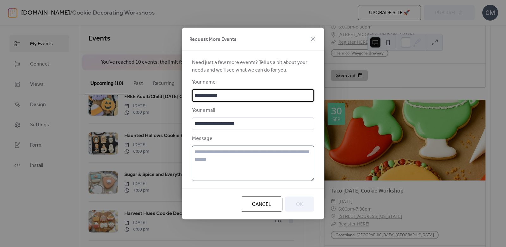
type input "**********"
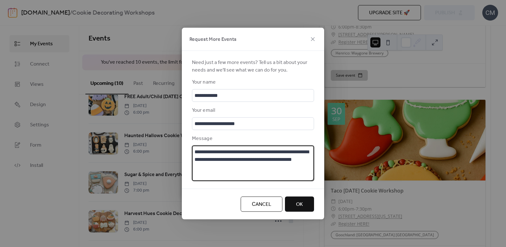
type textarea "**********"
click at [301, 201] on span "Ok" at bounding box center [299, 204] width 7 height 8
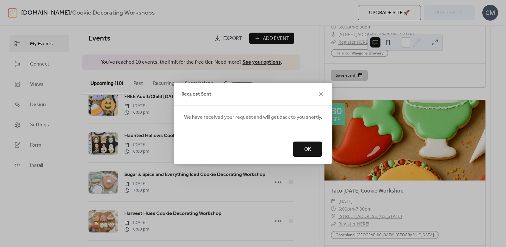
click at [309, 153] on span "OK" at bounding box center [307, 149] width 7 height 8
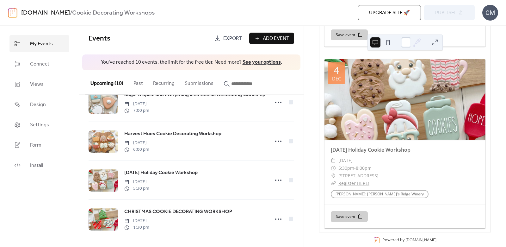
scroll to position [1498, 0]
